Goal: Find specific page/section: Find specific page/section

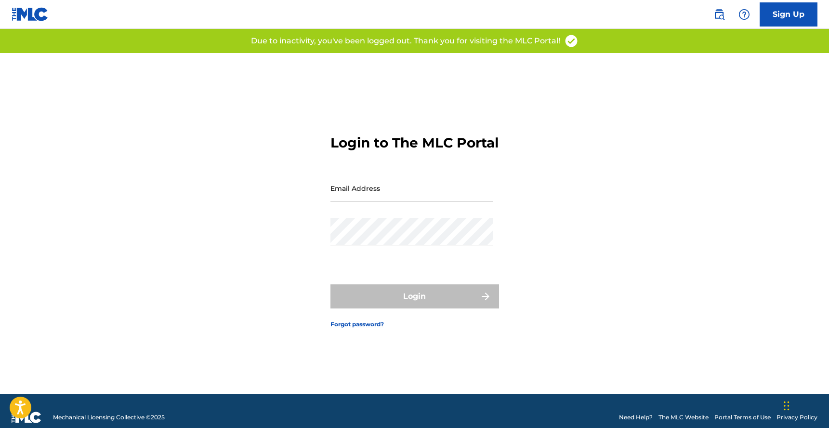
click at [437, 201] on input "Email Address" at bounding box center [412, 187] width 163 height 27
type input "[EMAIL_ADDRESS][DOMAIN_NAME]"
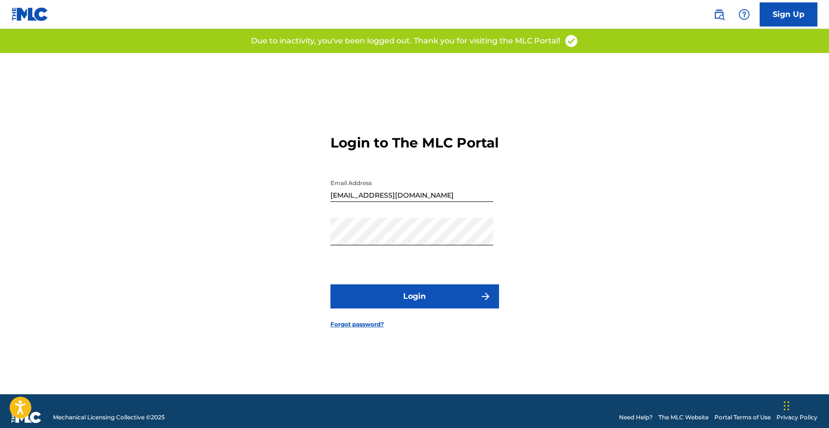
click at [454, 307] on button "Login" at bounding box center [415, 296] width 169 height 24
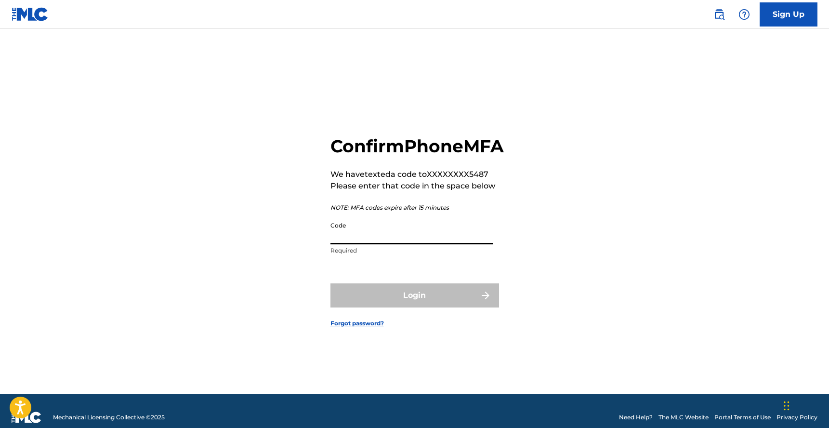
click at [389, 243] on input "Code" at bounding box center [412, 230] width 163 height 27
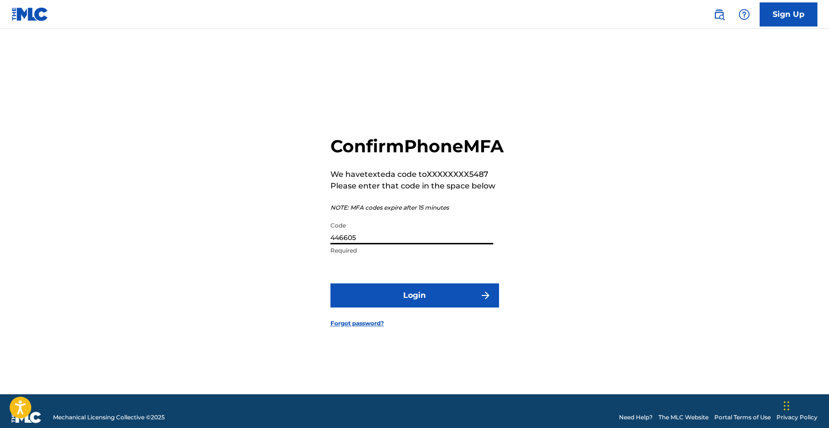
type input "446605"
click at [331, 283] on button "Login" at bounding box center [415, 295] width 169 height 24
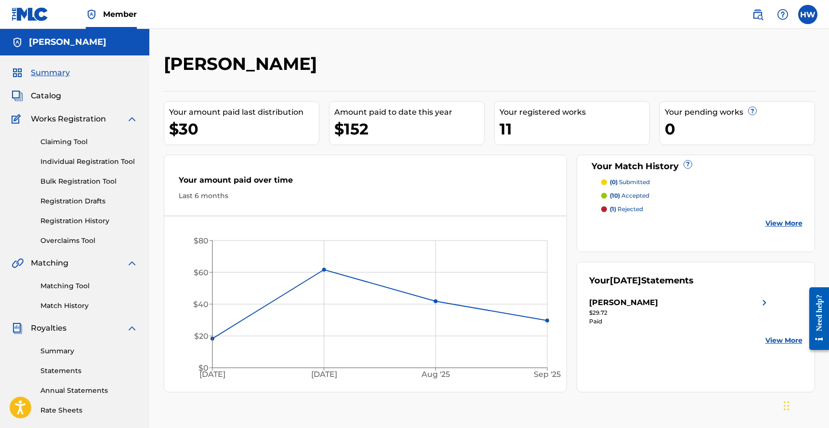
click at [59, 93] on span "Catalog" at bounding box center [46, 96] width 30 height 12
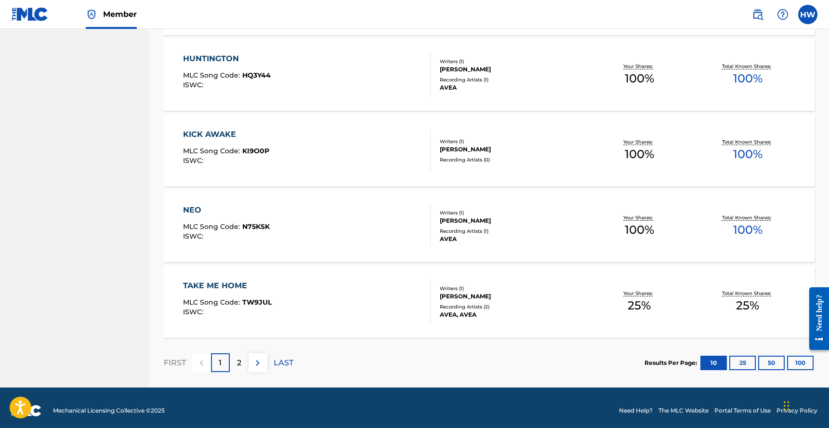
scroll to position [675, 0]
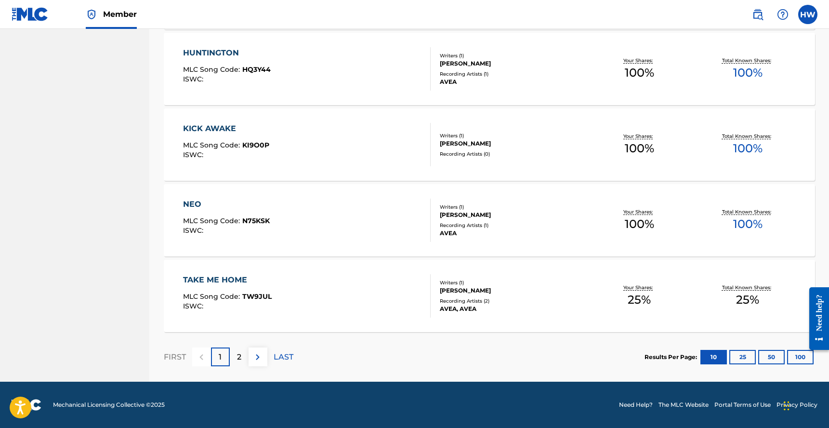
click at [242, 359] on div "2" at bounding box center [239, 356] width 19 height 19
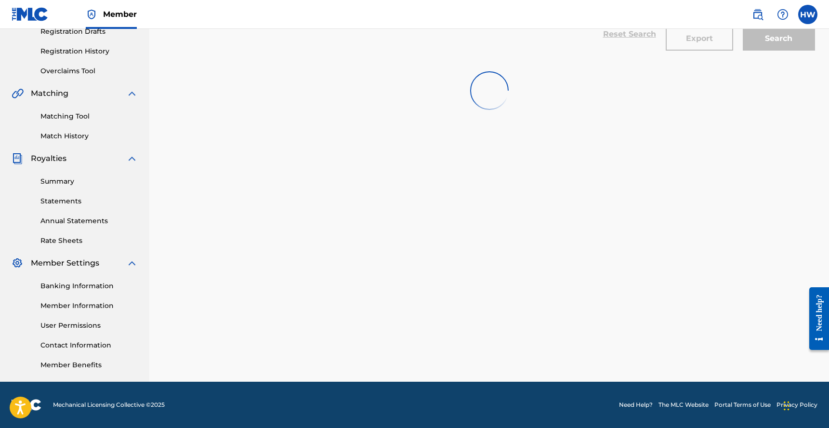
scroll to position [170, 0]
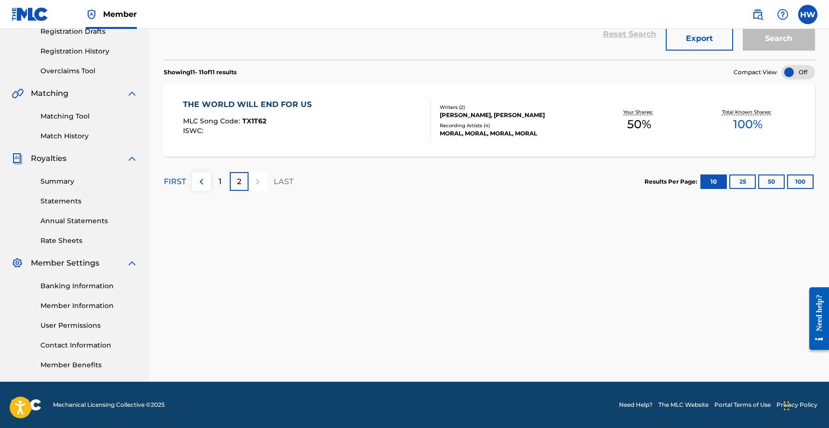
click at [220, 181] on p "1" at bounding box center [220, 182] width 3 height 12
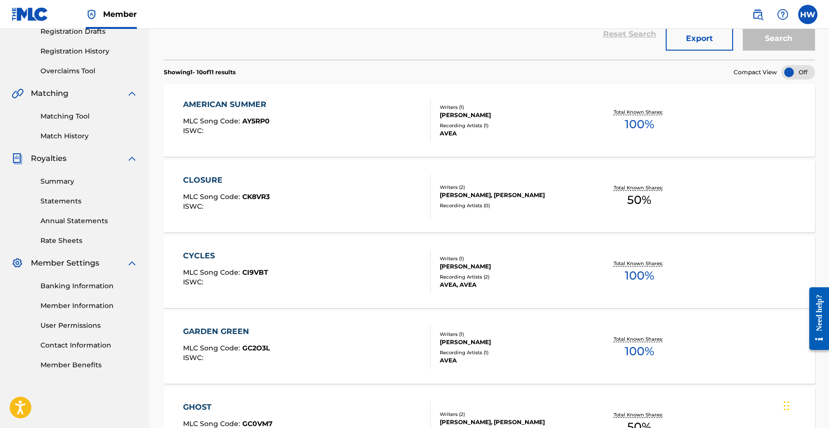
scroll to position [675, 0]
